Goal: Task Accomplishment & Management: Manage account settings

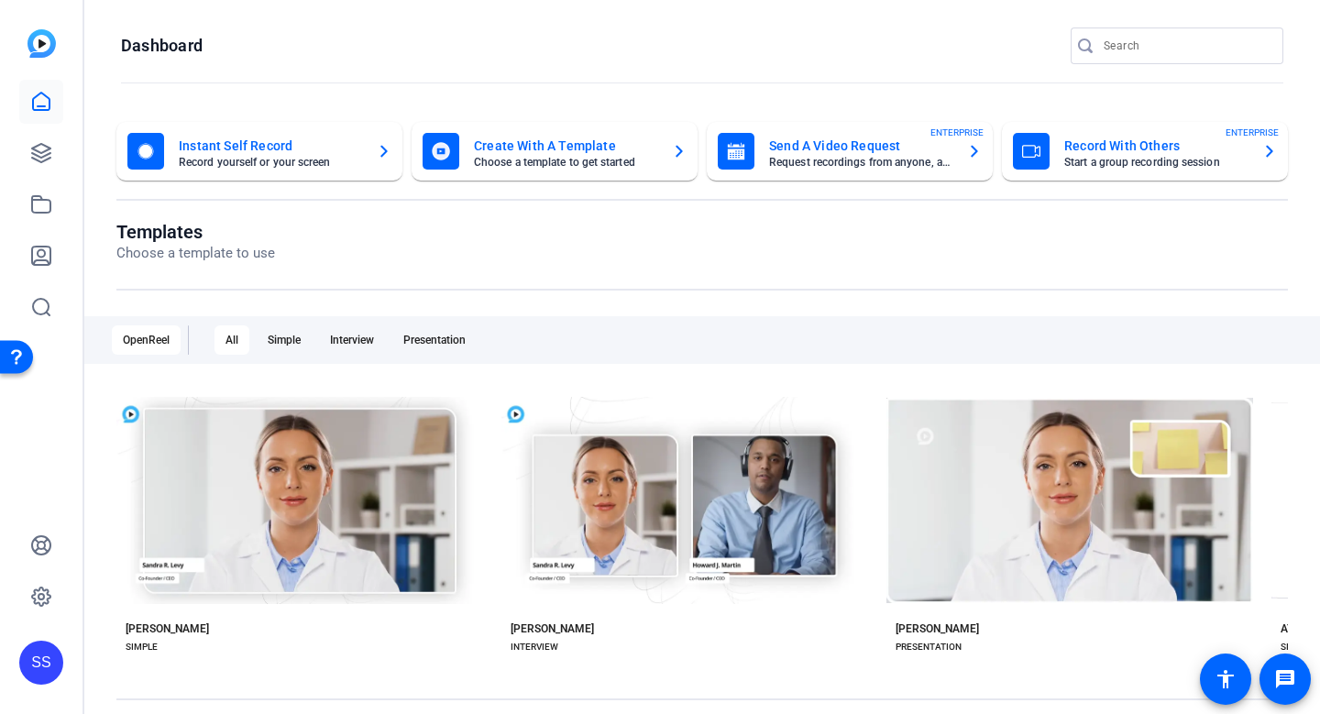
click at [41, 662] on div "SS" at bounding box center [41, 663] width 44 height 44
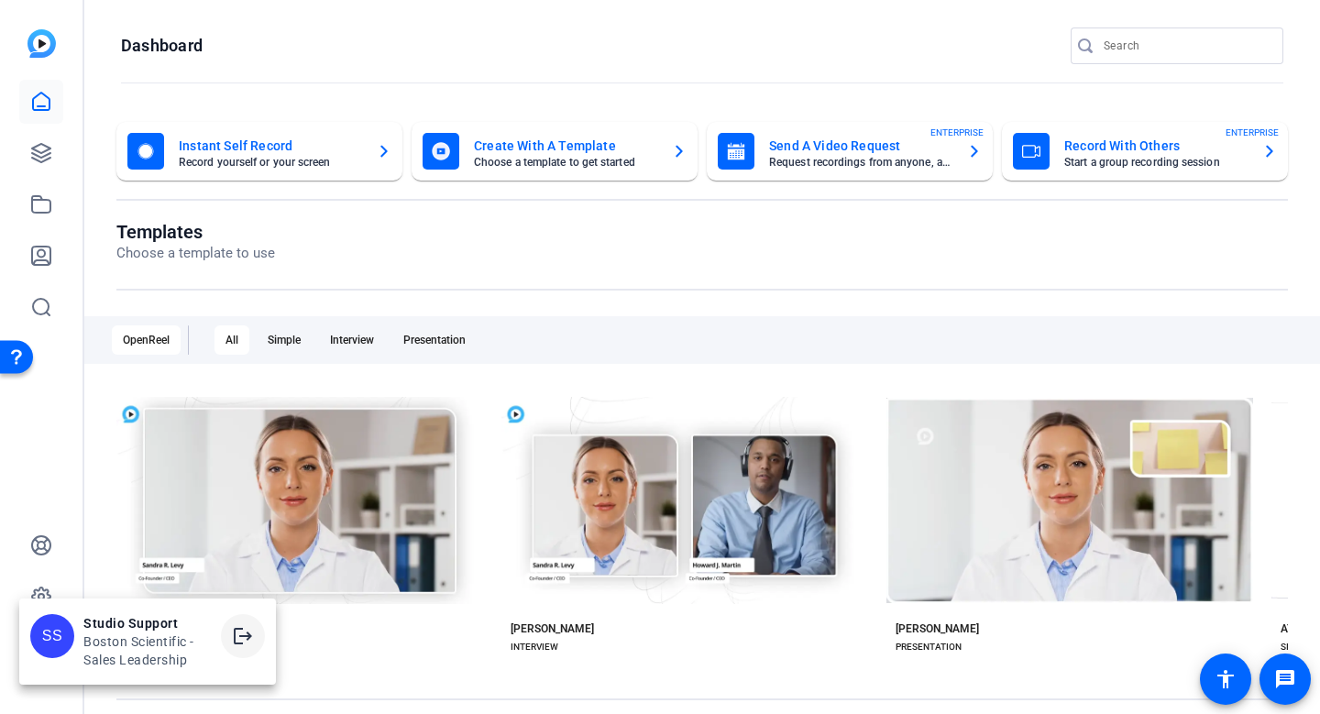
click at [237, 635] on mat-icon "logout" at bounding box center [243, 636] width 22 height 22
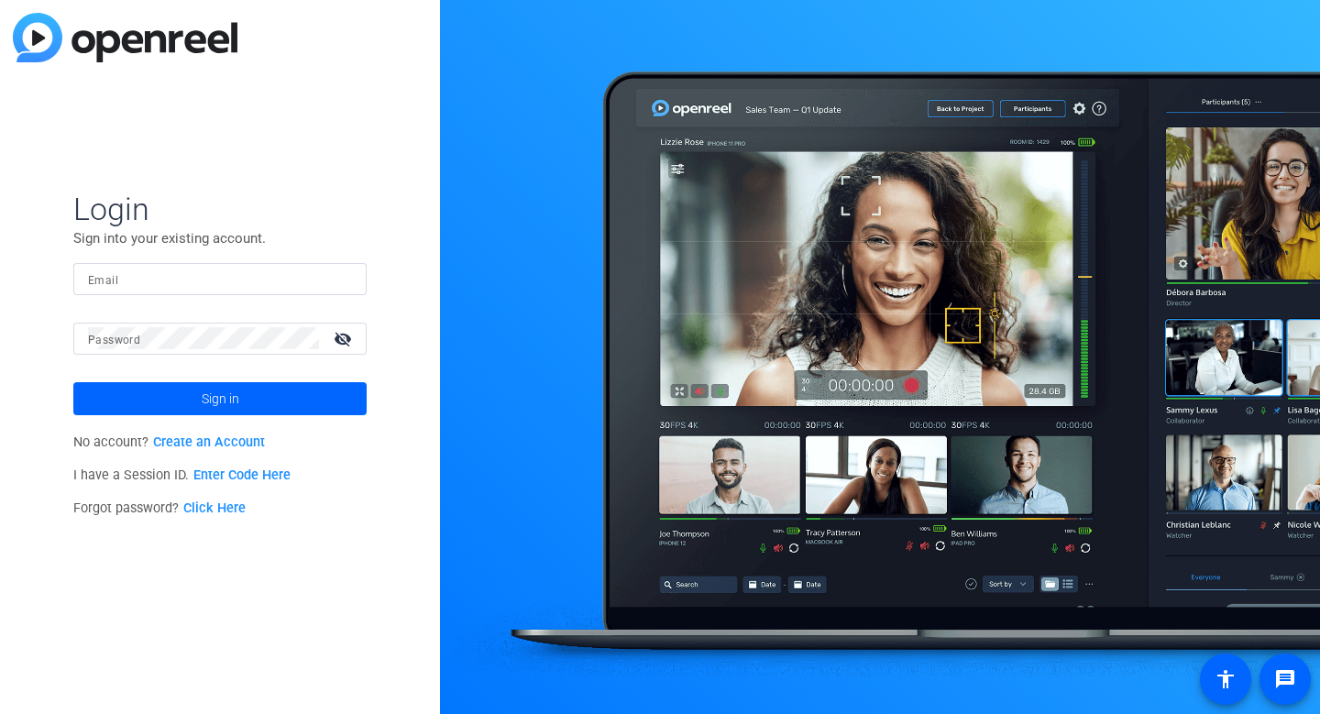
click at [345, 280] on div at bounding box center [220, 279] width 264 height 32
type input "studiosupport+1@openreel.com"
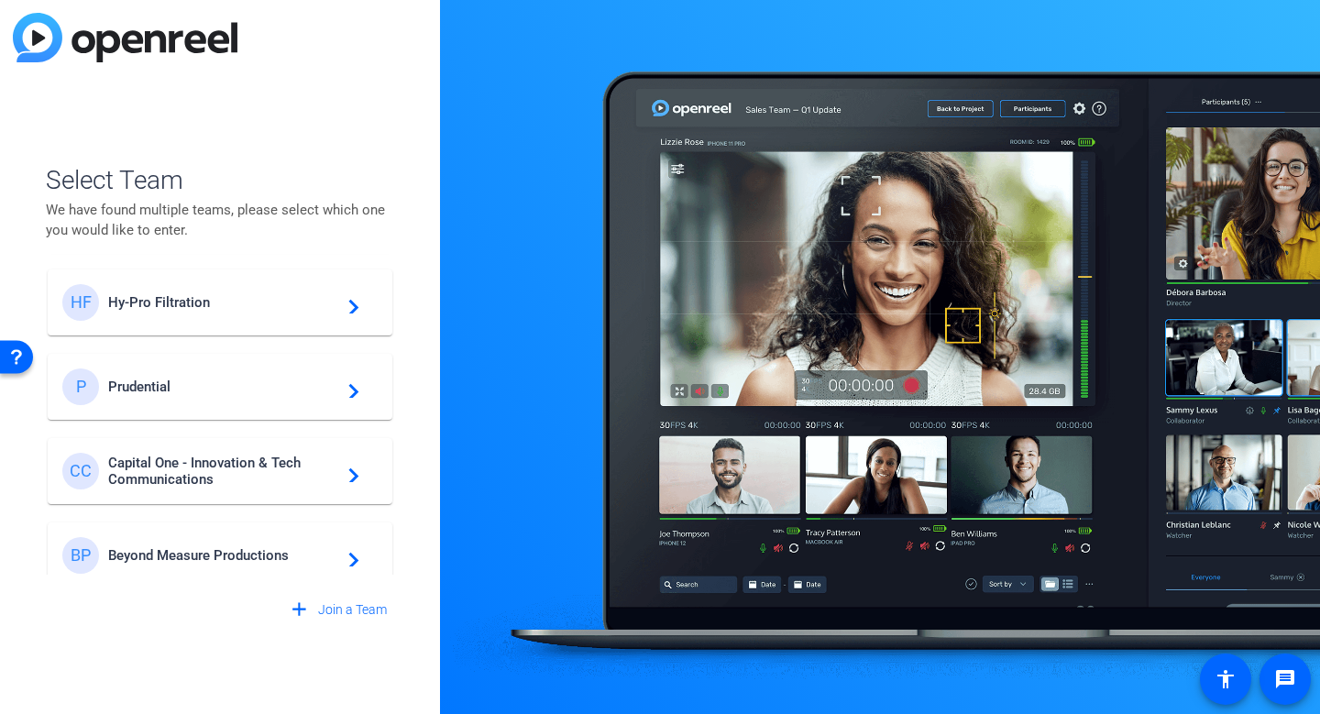
scroll to position [275, 0]
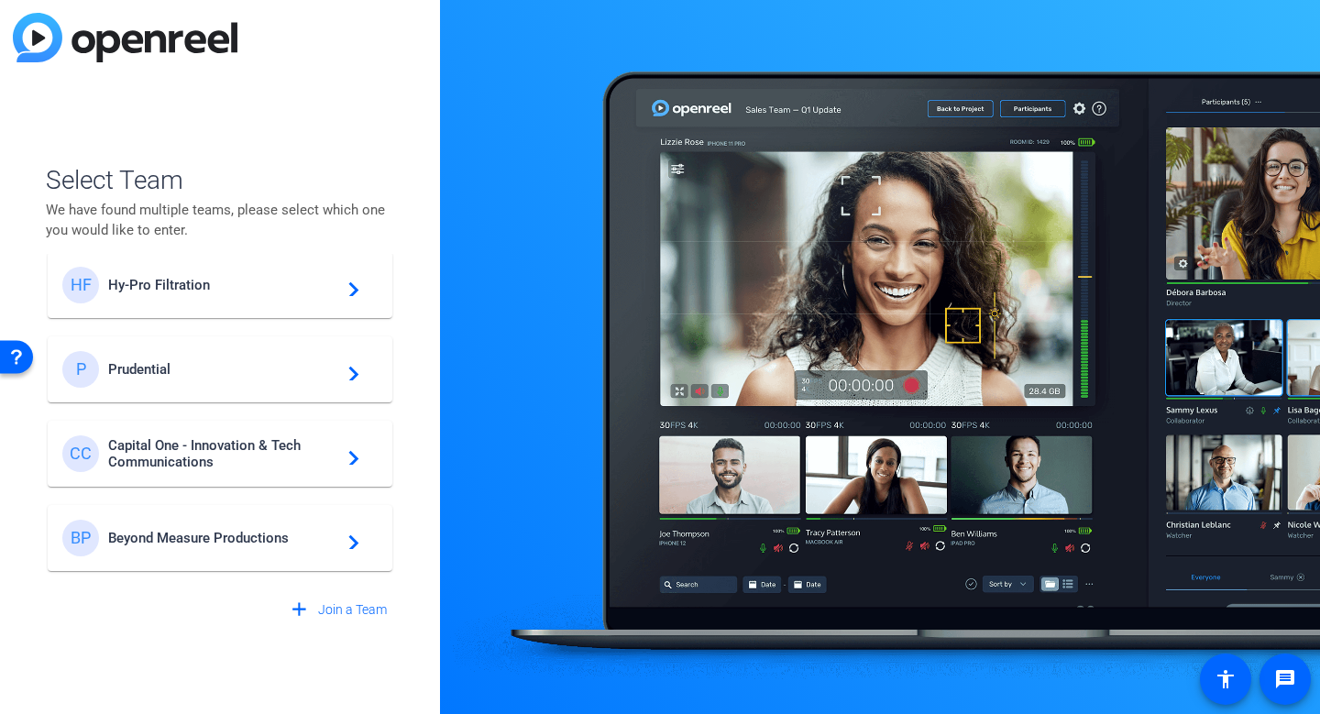
click at [274, 450] on span "Capital One - Innovation & Tech Communications" at bounding box center [222, 453] width 229 height 33
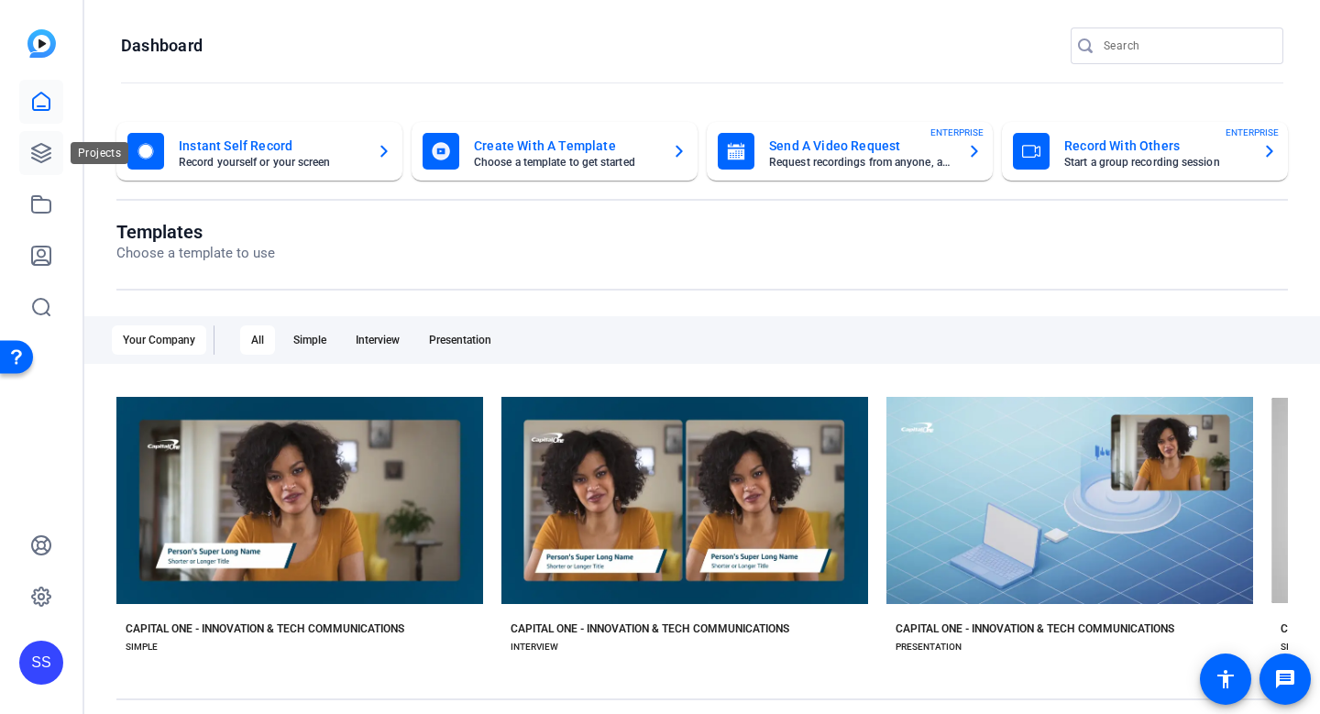
click at [39, 155] on icon at bounding box center [41, 153] width 22 height 22
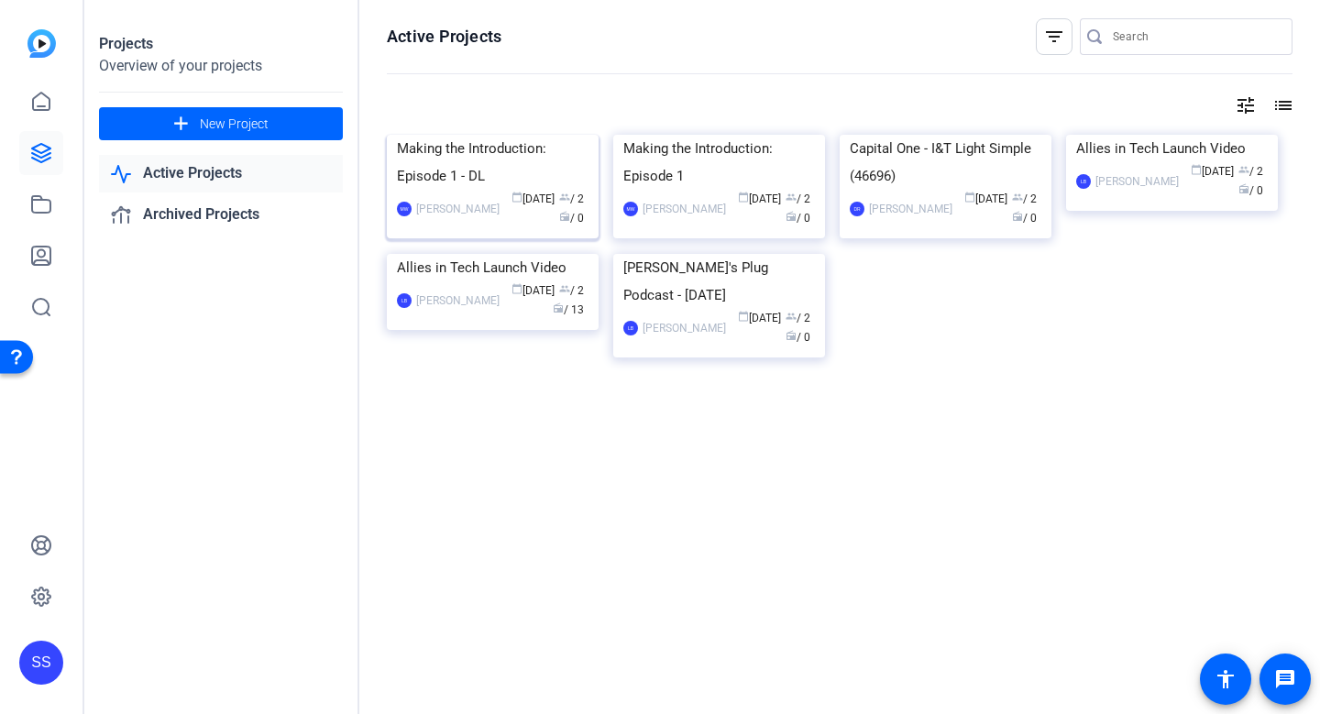
click at [569, 190] on div "Making the Introduction: Episode 1 - DL" at bounding box center [493, 162] width 192 height 55
click at [629, 190] on div "Making the Introduction: Episode 1" at bounding box center [719, 162] width 192 height 55
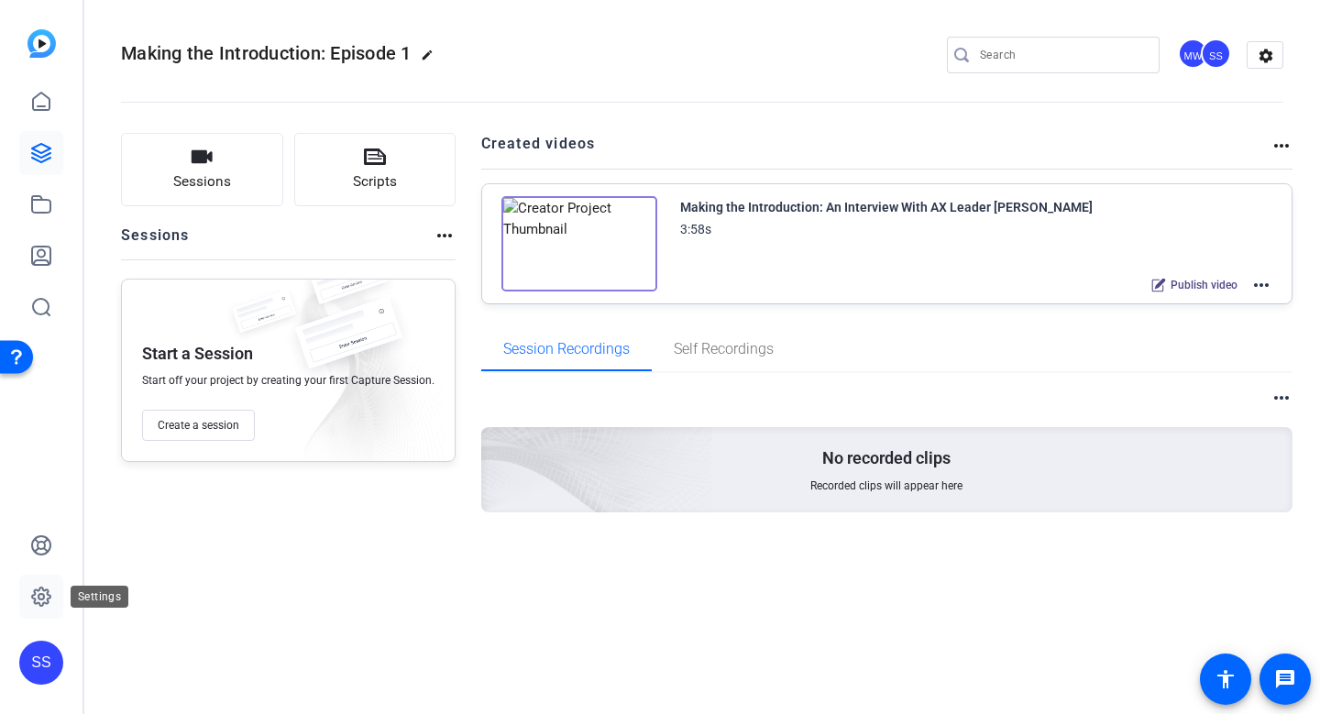
click at [44, 576] on link at bounding box center [41, 597] width 44 height 44
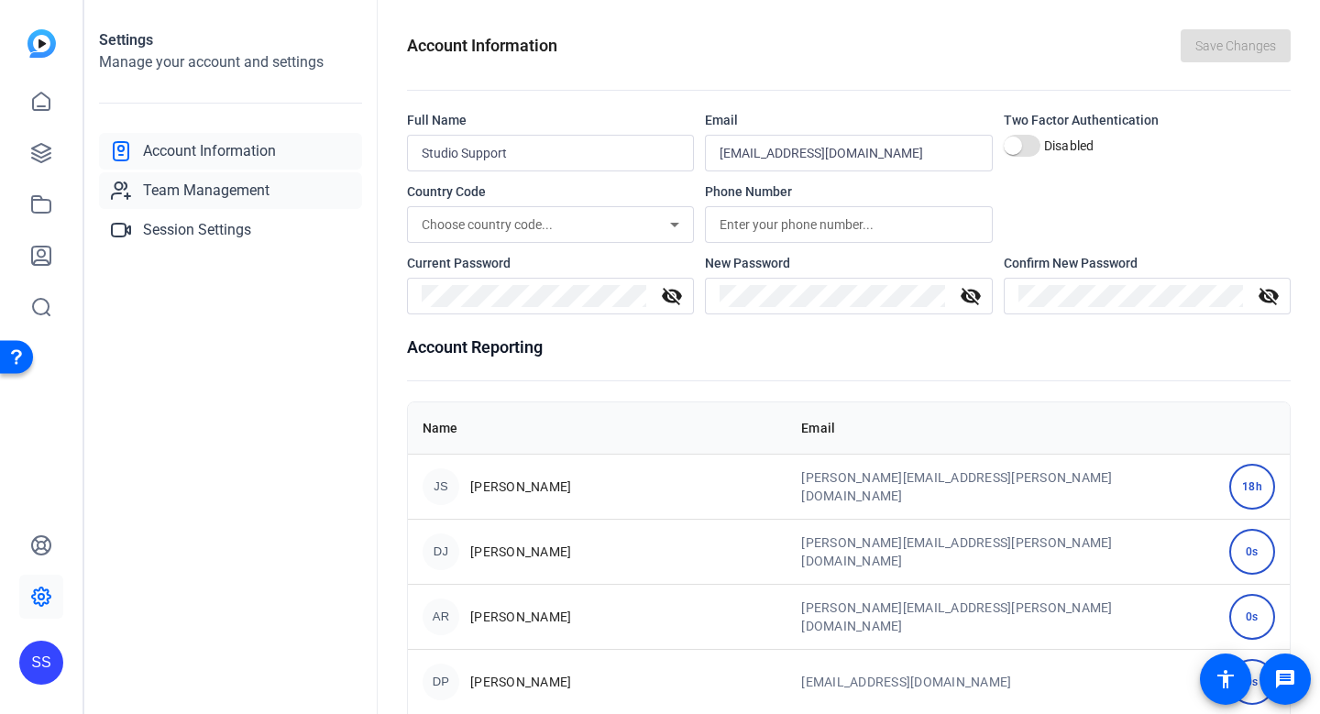
click at [290, 193] on link "Team Management" at bounding box center [230, 190] width 263 height 37
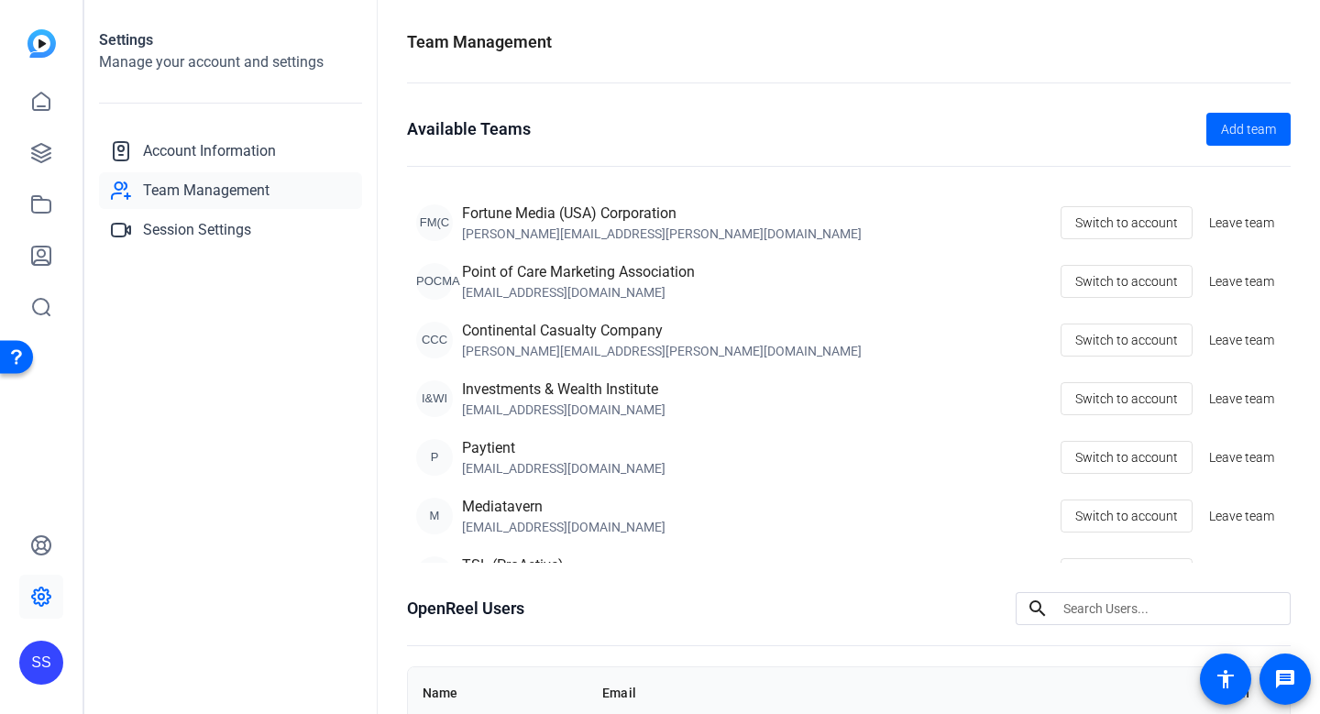
scroll to position [417, 0]
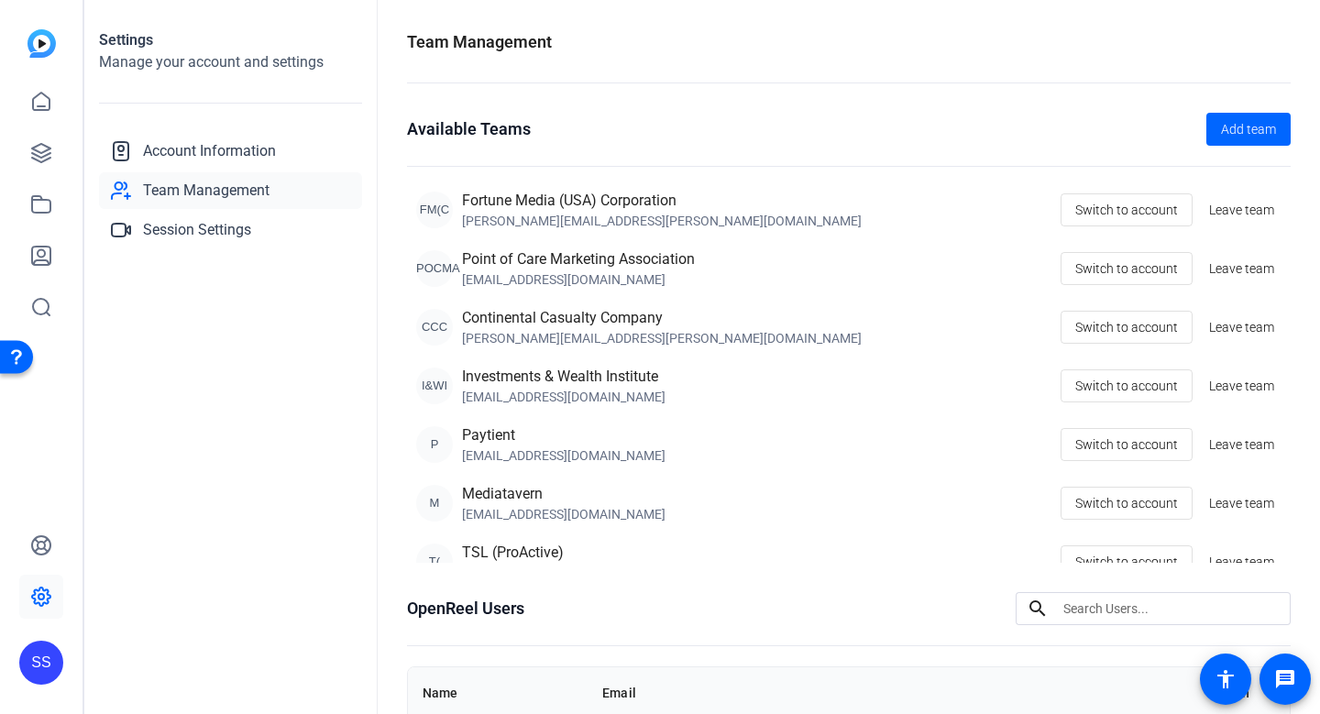
click at [27, 661] on div "SS" at bounding box center [41, 663] width 44 height 44
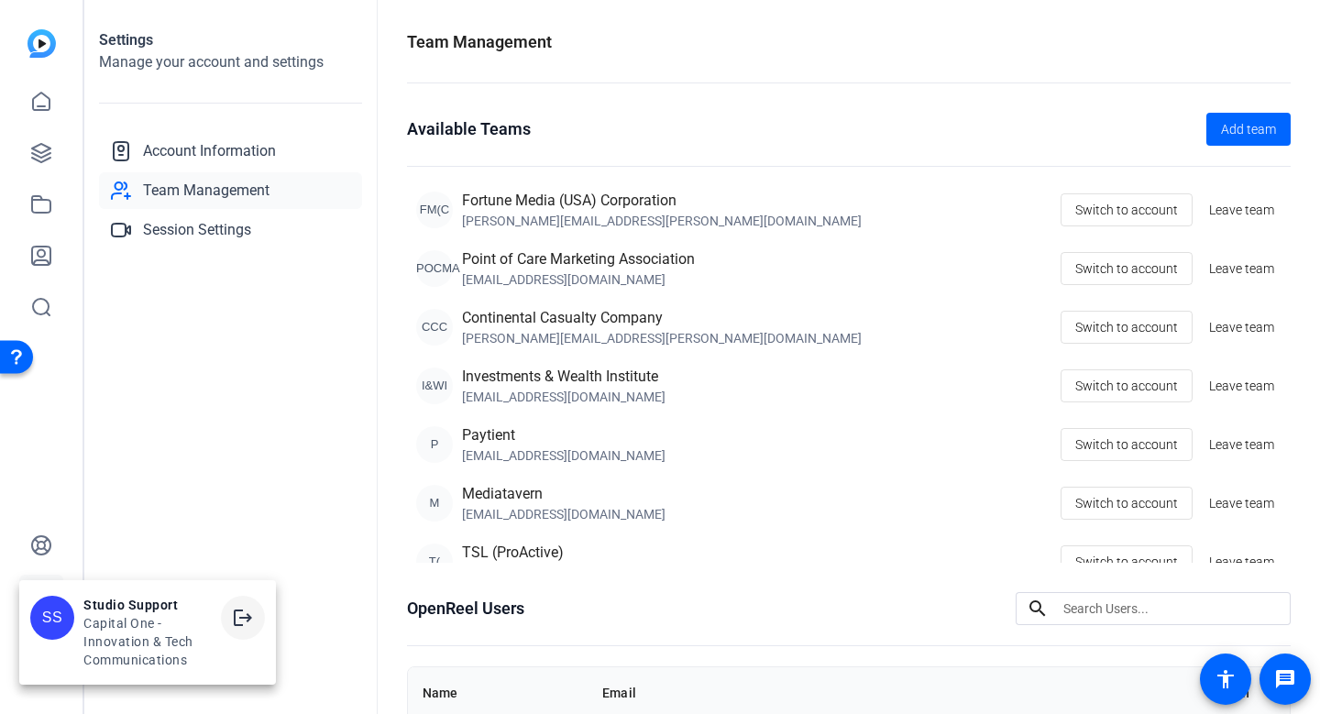
click at [239, 628] on mat-icon "logout" at bounding box center [243, 618] width 22 height 22
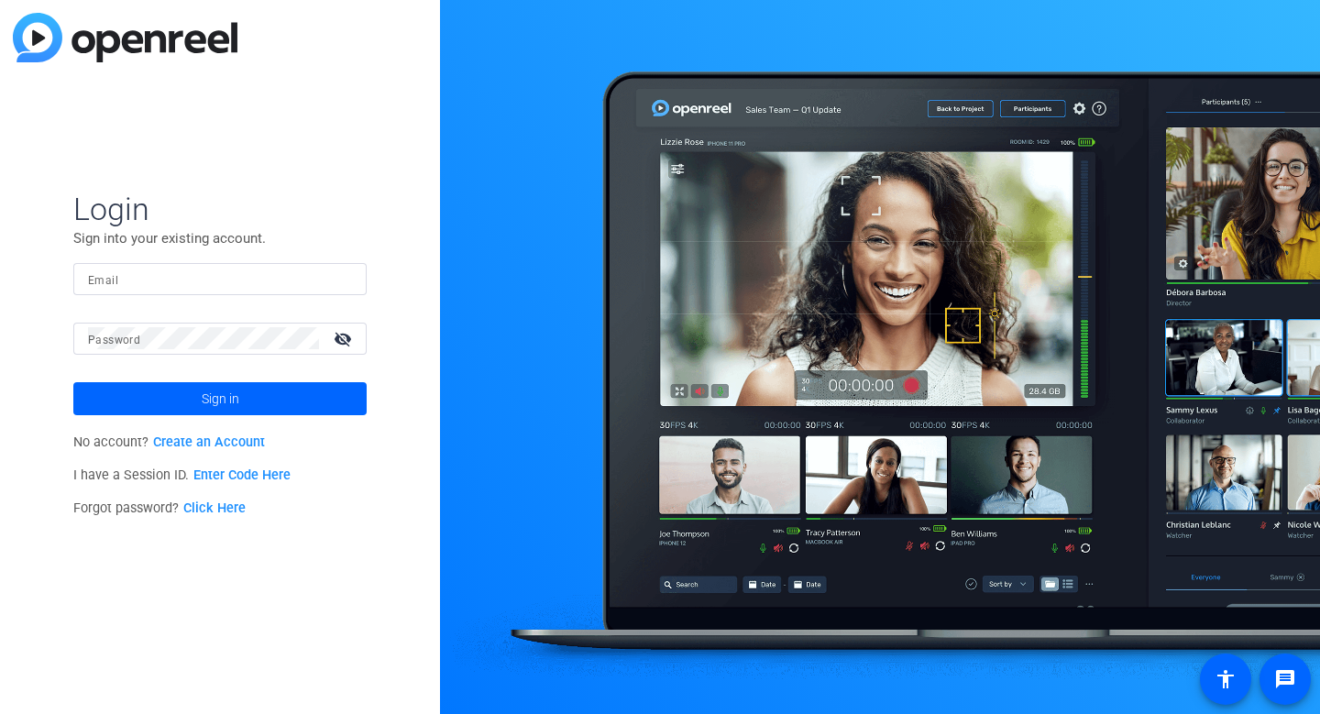
click at [279, 279] on input "Email" at bounding box center [220, 279] width 264 height 22
click at [334, 292] on div at bounding box center [220, 279] width 264 height 32
click at [336, 281] on img at bounding box center [336, 279] width 13 height 22
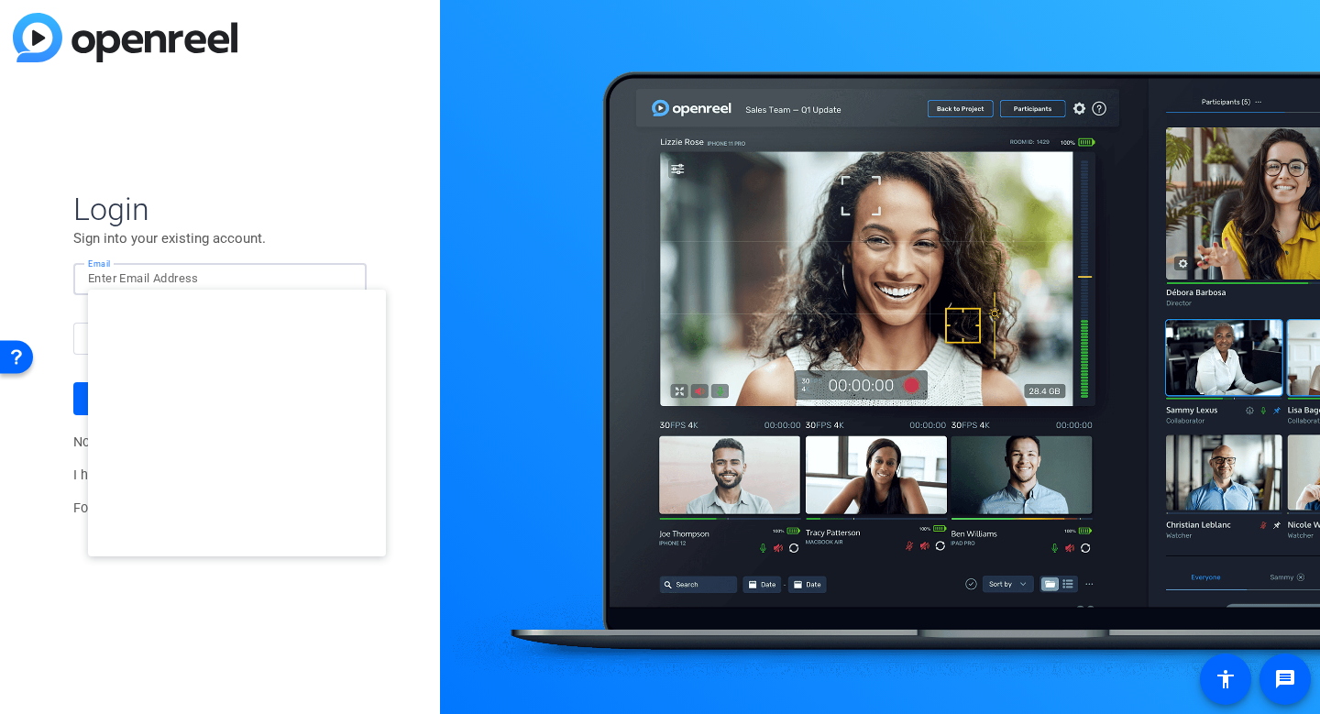
type input "[EMAIL_ADDRESS][DOMAIN_NAME]"
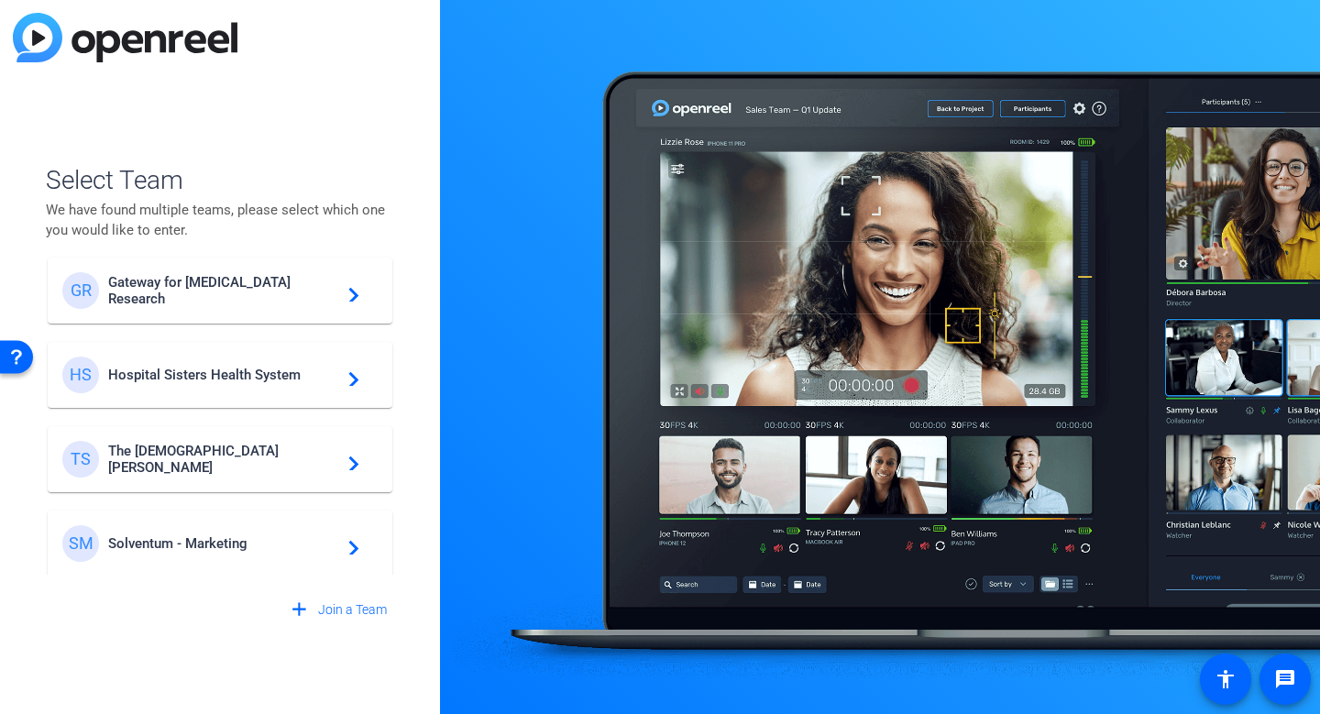
scroll to position [526, 0]
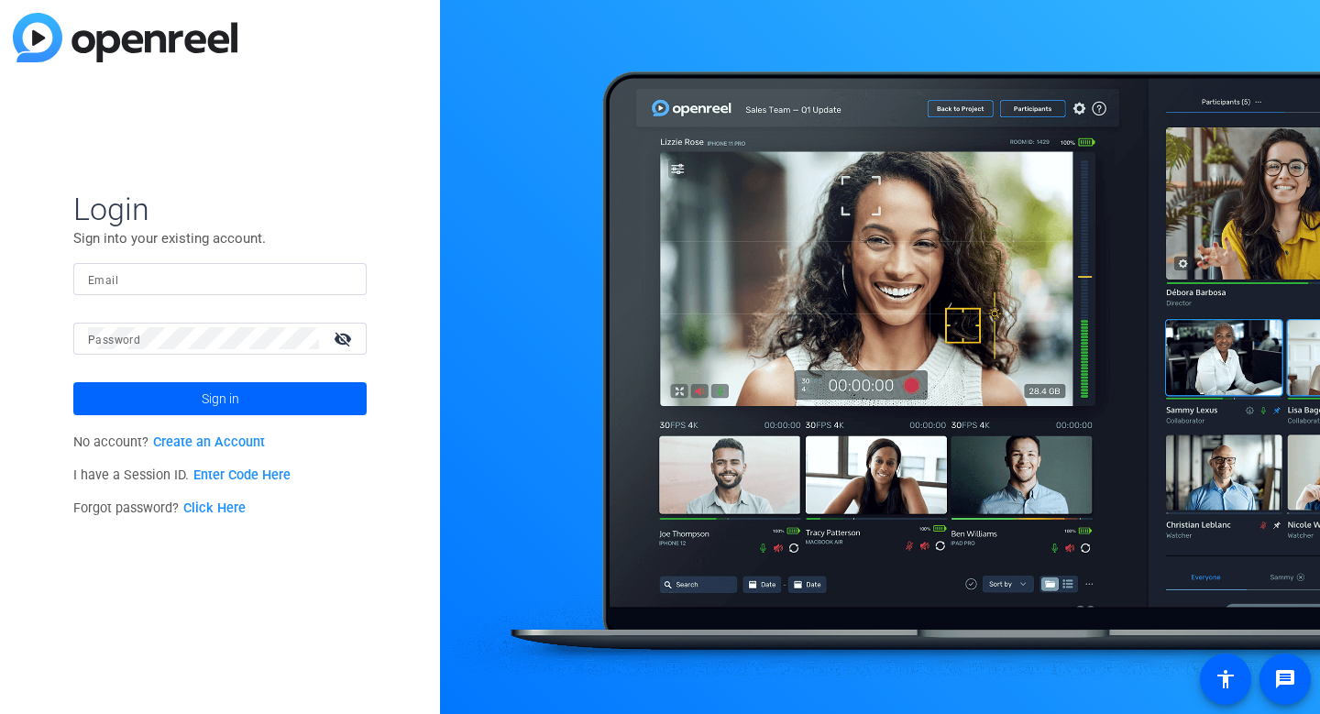
click at [329, 284] on div at bounding box center [220, 279] width 264 height 32
type input "studiosupport+2@openreel.com"
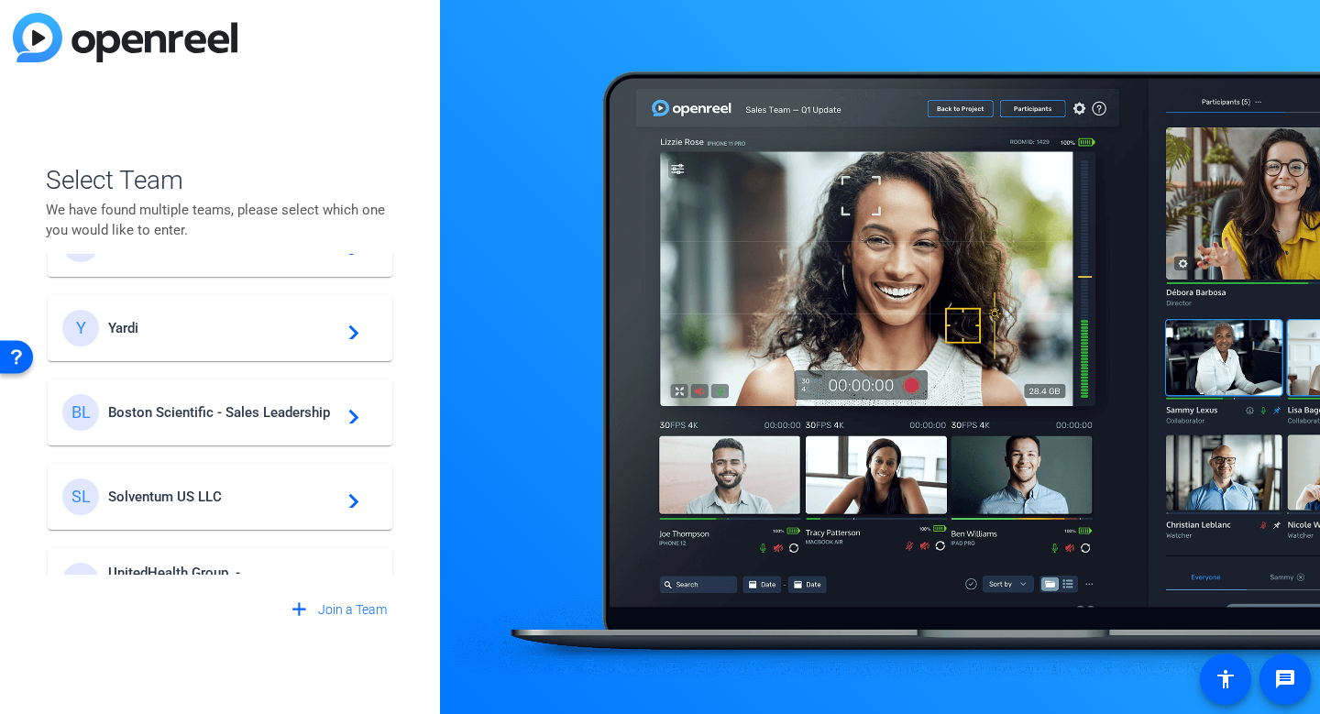
scroll to position [275, 0]
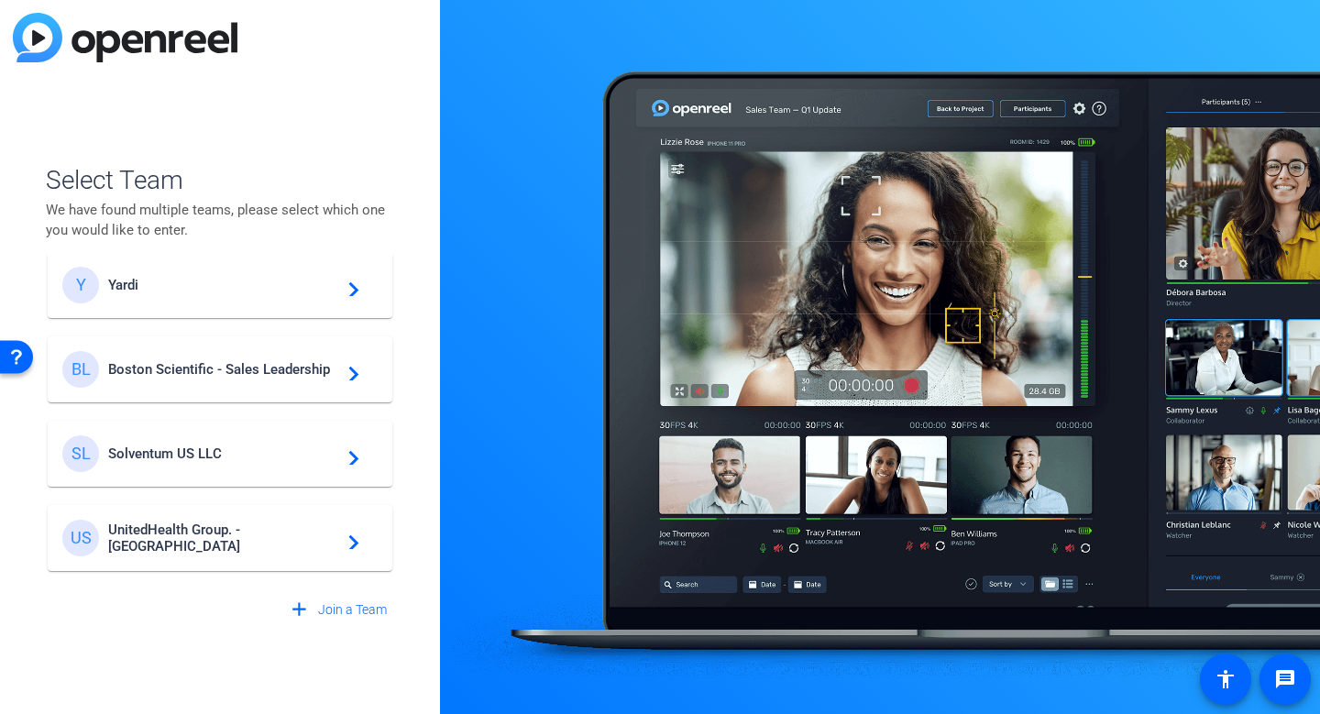
click at [291, 357] on div "BL Boston Scientific - Sales Leadership navigate_next" at bounding box center [219, 369] width 315 height 37
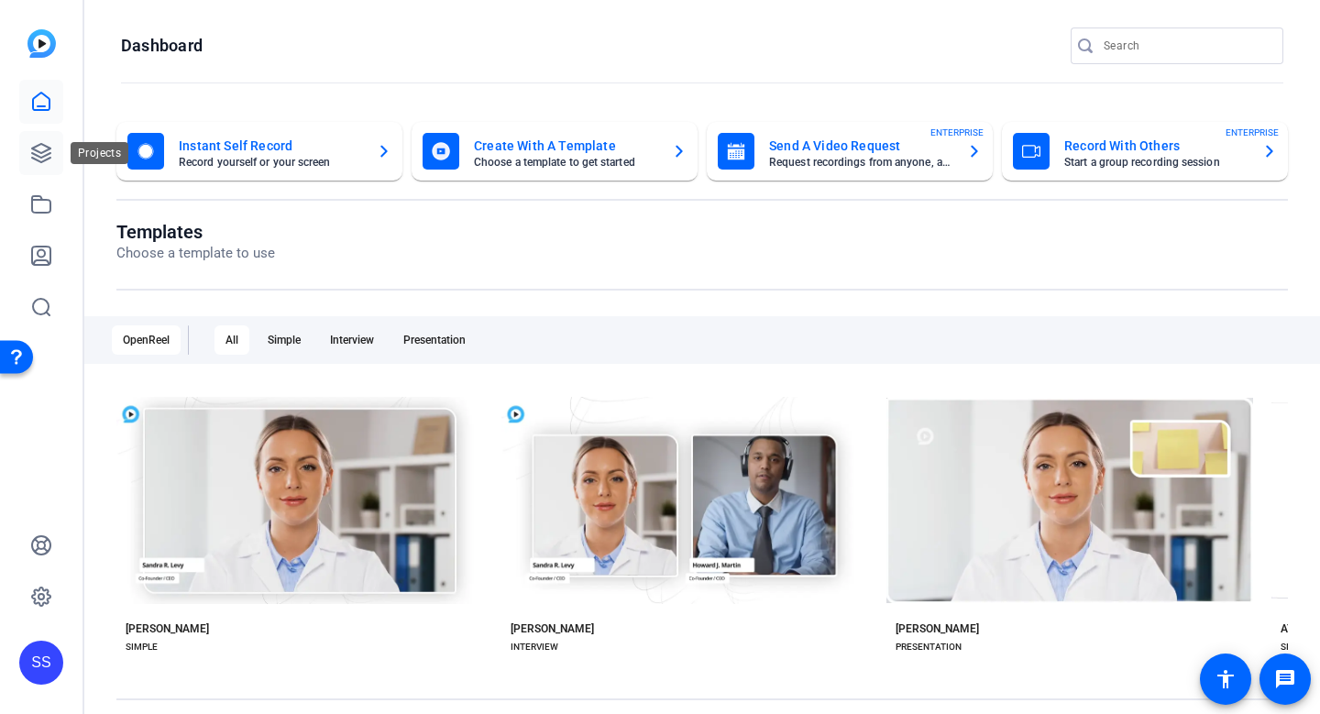
click at [45, 157] on icon at bounding box center [41, 153] width 22 height 22
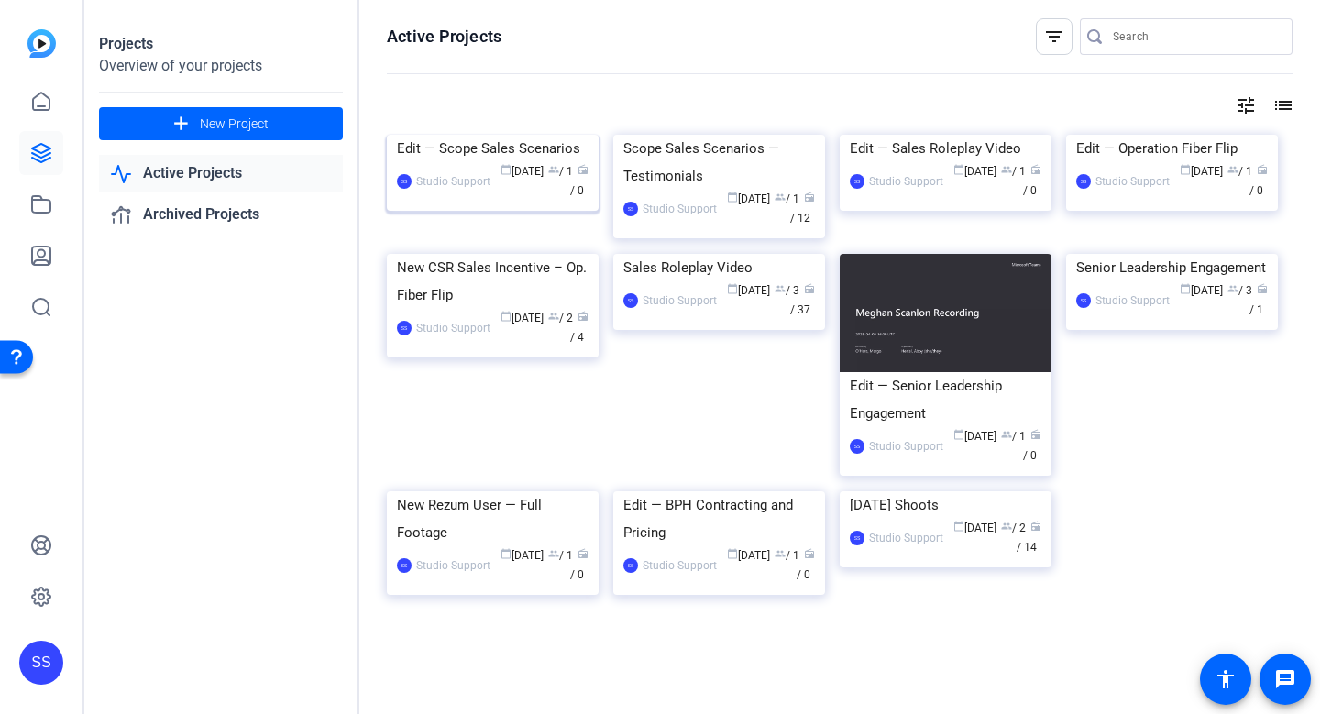
click at [434, 162] on div "Edit — Scope Sales Scenarios" at bounding box center [493, 149] width 192 height 28
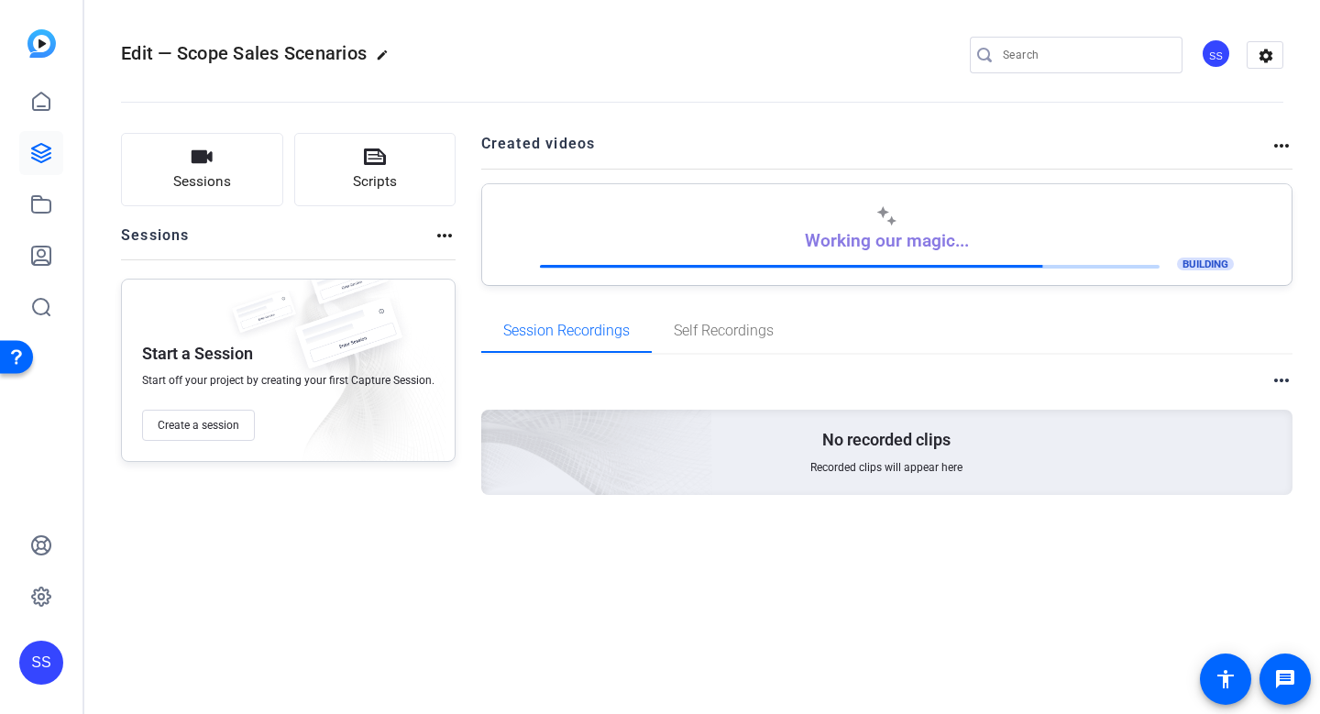
click at [53, 644] on div "SS" at bounding box center [41, 663] width 44 height 44
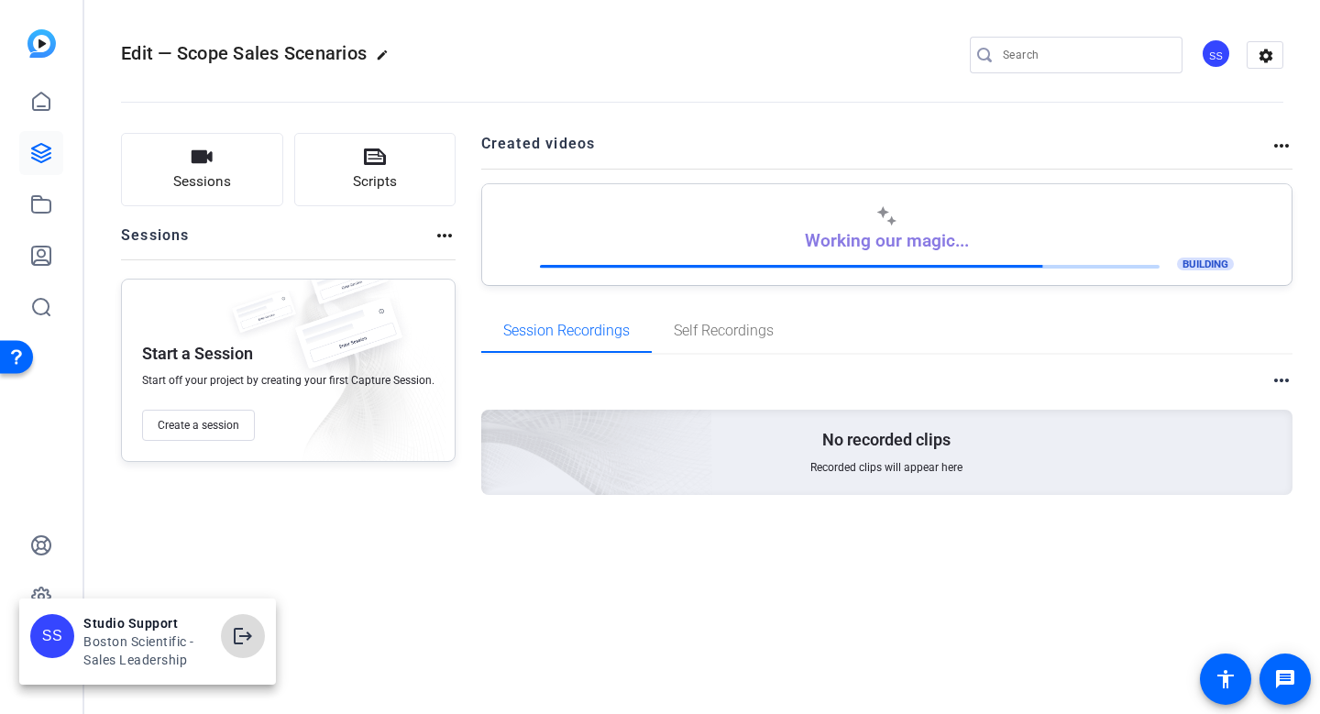
click at [239, 639] on mat-icon "logout" at bounding box center [243, 636] width 22 height 22
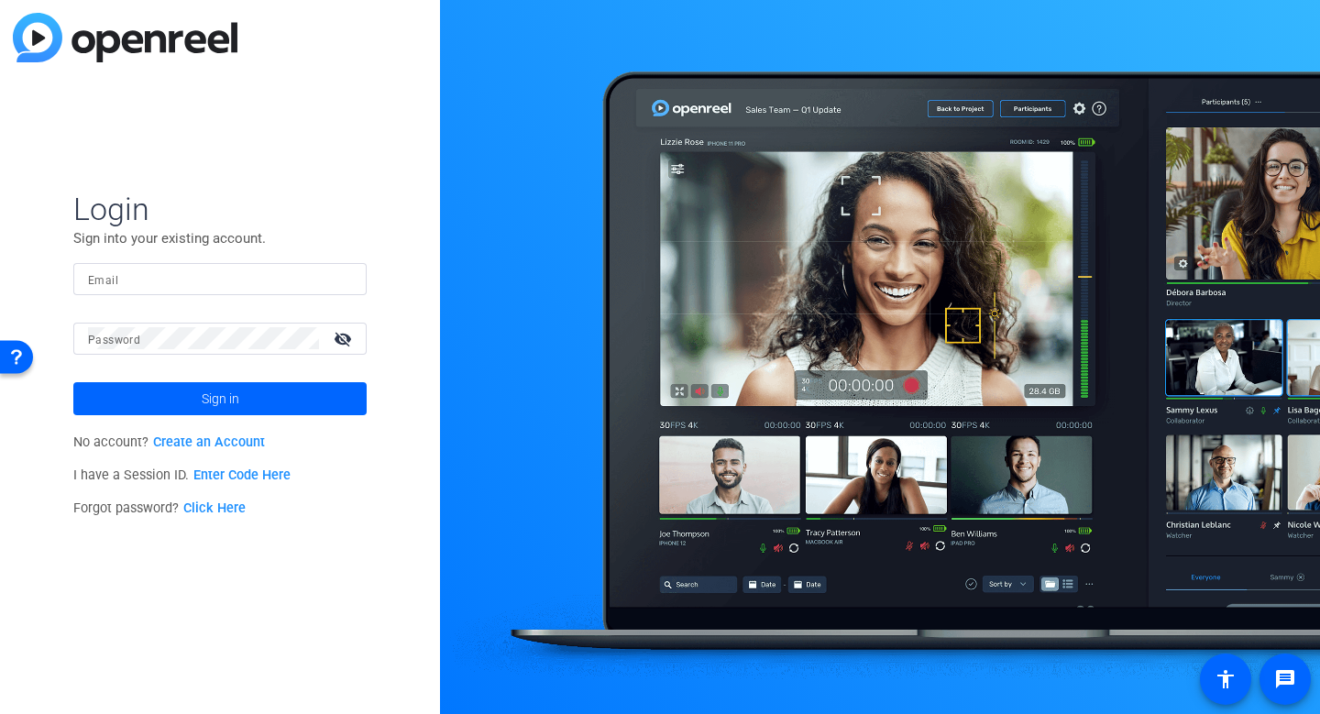
click at [260, 291] on div at bounding box center [220, 279] width 264 height 32
click at [301, 273] on input "Email" at bounding box center [220, 279] width 264 height 22
click at [323, 279] on input "Email" at bounding box center [220, 279] width 264 height 22
click at [350, 280] on div at bounding box center [341, 279] width 22 height 22
type input "studiosupport@openreel.com"
